Goal: Task Accomplishment & Management: Manage account settings

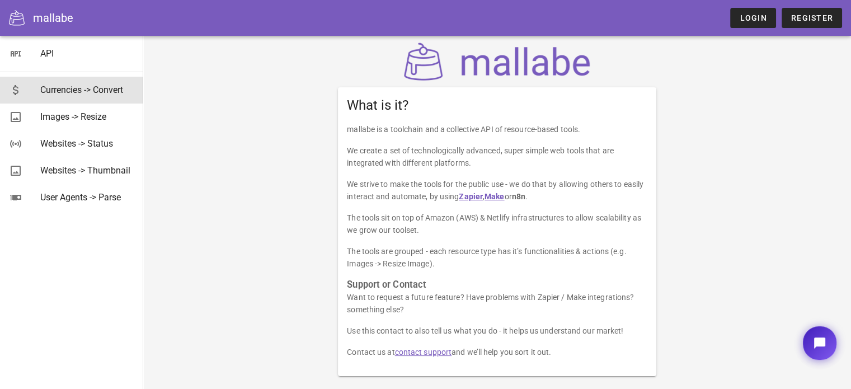
click at [84, 96] on div "Currencies -> Convert" at bounding box center [87, 90] width 94 height 24
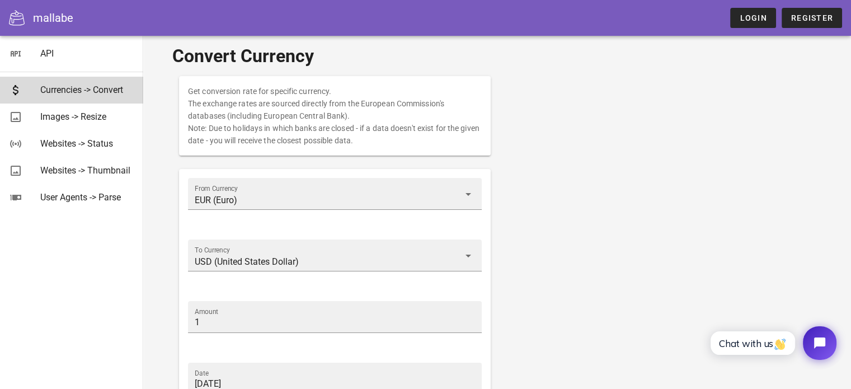
click at [63, 83] on div "Currencies -> Convert" at bounding box center [87, 90] width 94 height 24
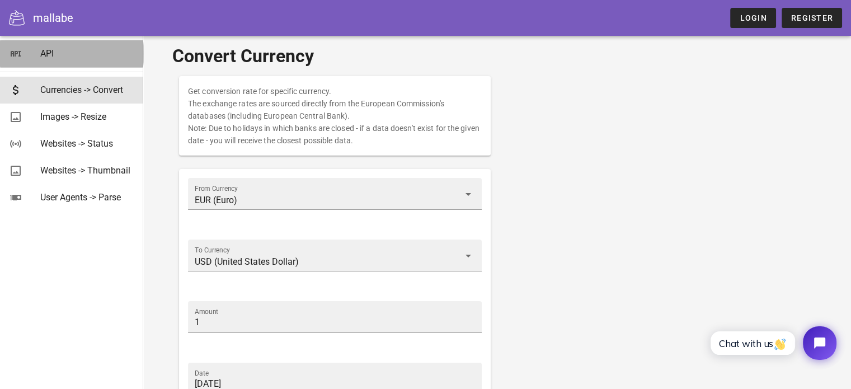
click at [56, 67] on link "API" at bounding box center [71, 53] width 143 height 27
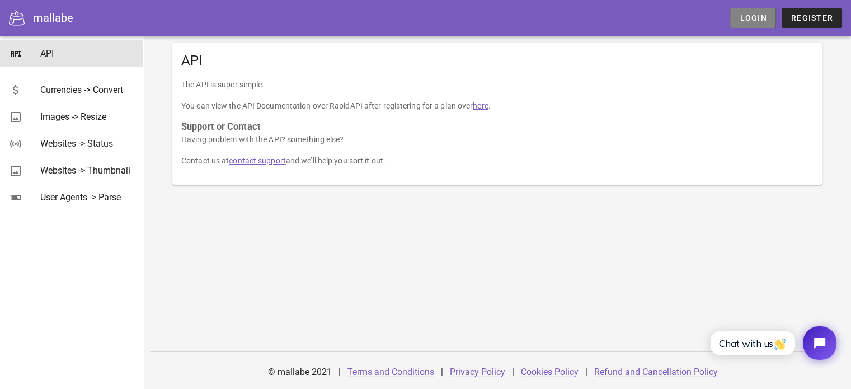
click at [750, 17] on span "Login" at bounding box center [752, 17] width 27 height 9
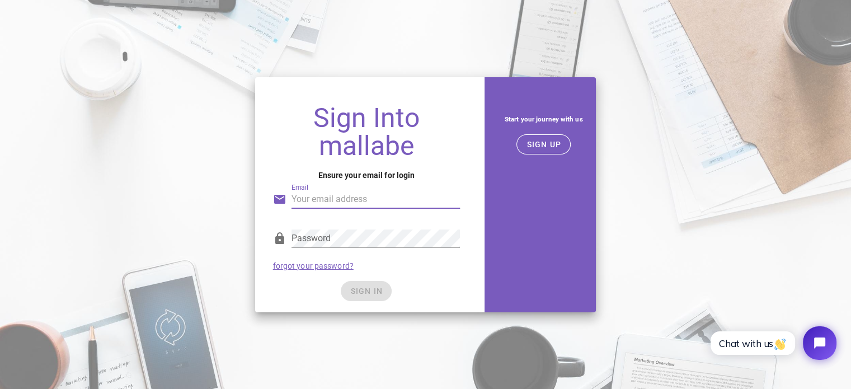
click at [391, 196] on input "Email" at bounding box center [375, 199] width 169 height 18
type input "[EMAIL_ADDRESS][DOMAIN_NAME]"
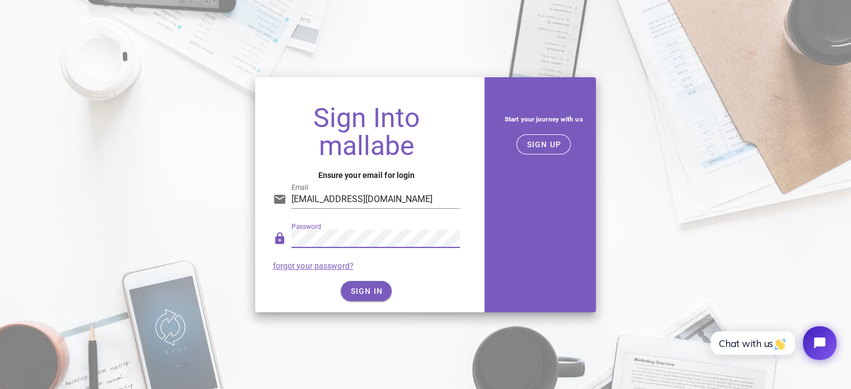
drag, startPoint x: 414, startPoint y: 314, endPoint x: 387, endPoint y: 289, distance: 36.4
click at [414, 314] on div "Sign Into mallabe Ensure your email for login Email [EMAIL_ADDRESS][DOMAIN_NAME…" at bounding box center [425, 194] width 355 height 248
click at [387, 289] on button "SIGN IN" at bounding box center [366, 291] width 51 height 20
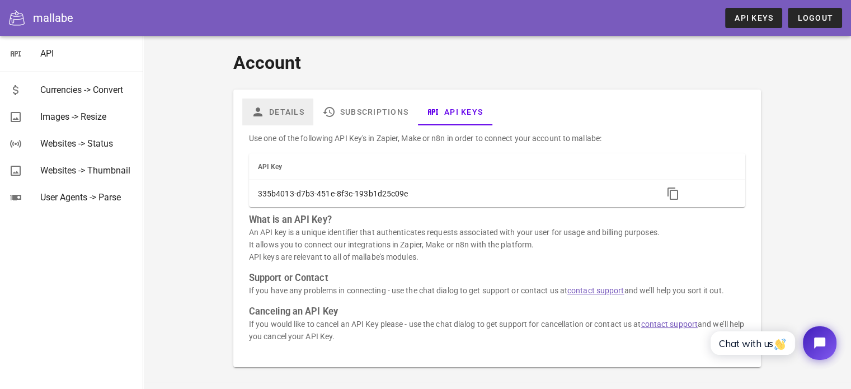
click at [298, 113] on link "Details" at bounding box center [277, 111] width 71 height 27
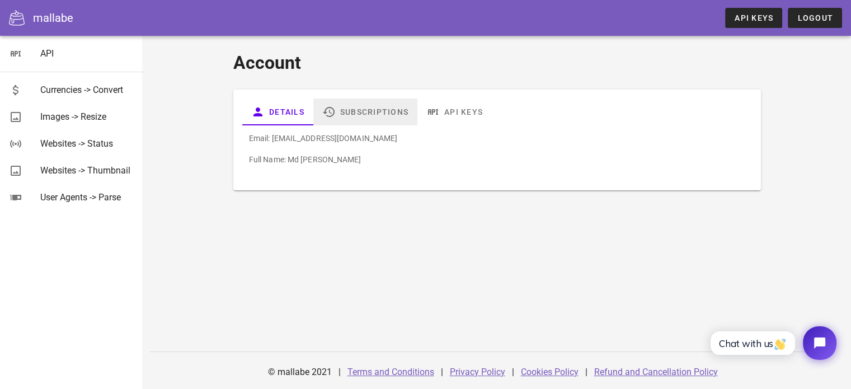
click at [351, 107] on link "Subscriptions" at bounding box center [365, 111] width 104 height 27
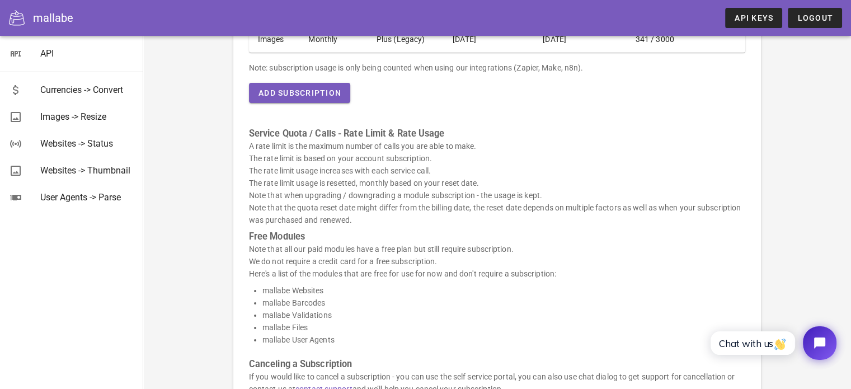
scroll to position [326, 0]
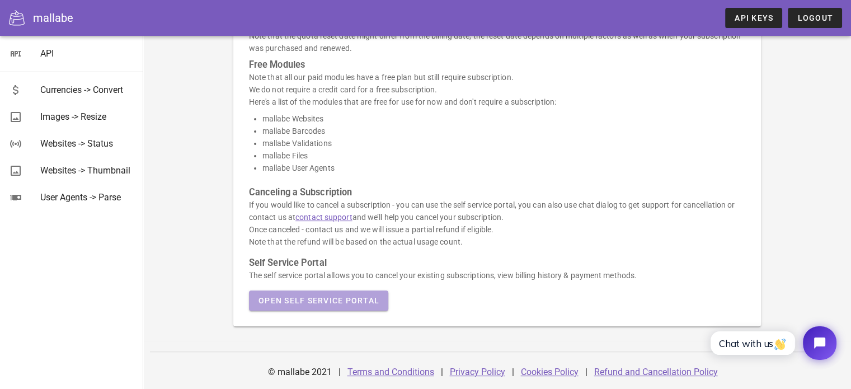
click at [369, 299] on span "Open Self Service Portal" at bounding box center [318, 300] width 121 height 9
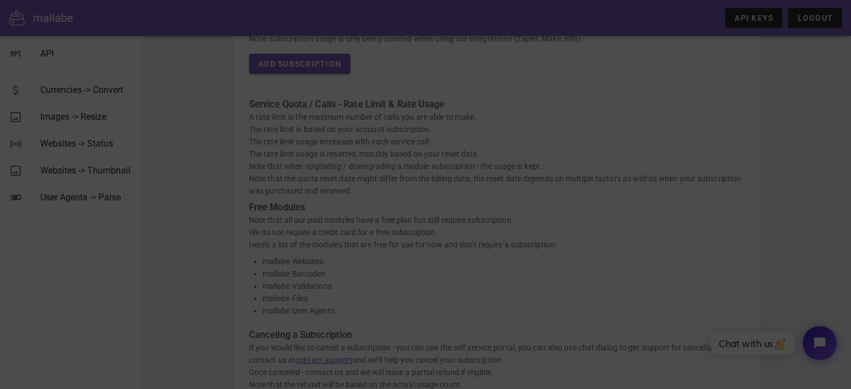
scroll to position [158, 0]
